Goal: Register for event/course

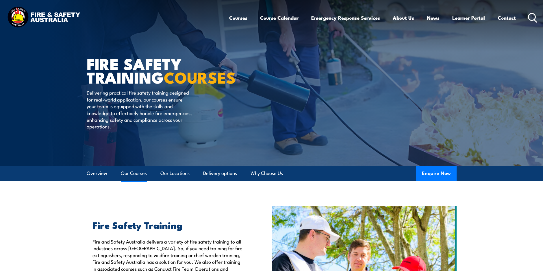
click at [132, 172] on link "Our Courses" at bounding box center [134, 172] width 26 height 15
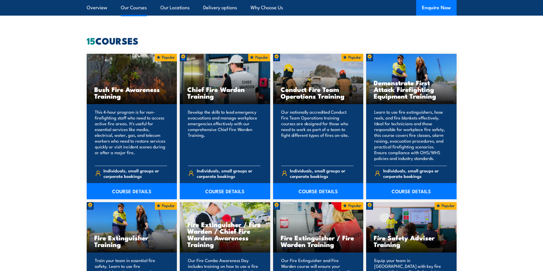
scroll to position [438, 0]
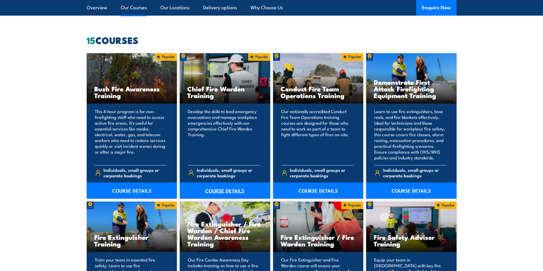
click at [227, 189] on link "COURSE DETAILS" at bounding box center [225, 190] width 90 height 16
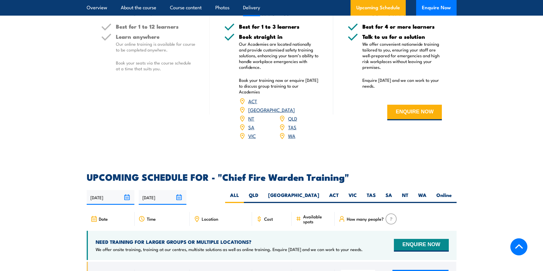
scroll to position [895, 0]
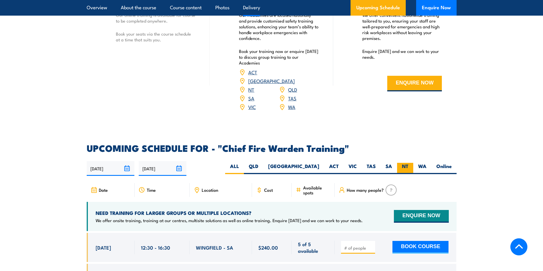
click at [405, 163] on label "NT" at bounding box center [405, 168] width 16 height 11
click at [408, 163] on input "NT" at bounding box center [410, 165] width 4 height 4
radio input "true"
